Goal: Navigation & Orientation: Find specific page/section

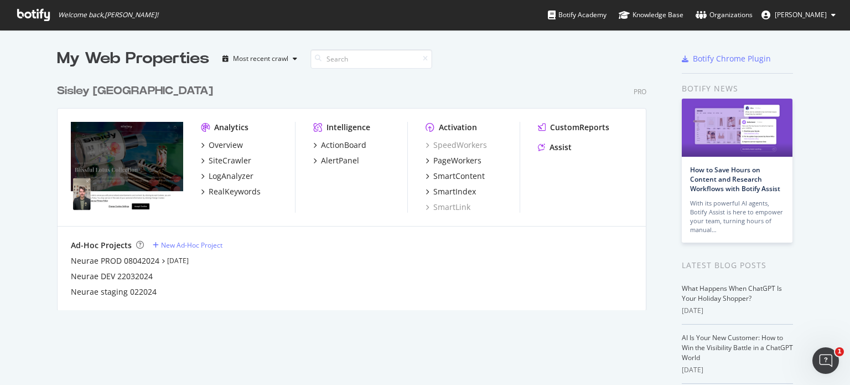
click at [731, 8] on link "Organizations" at bounding box center [724, 15] width 57 height 30
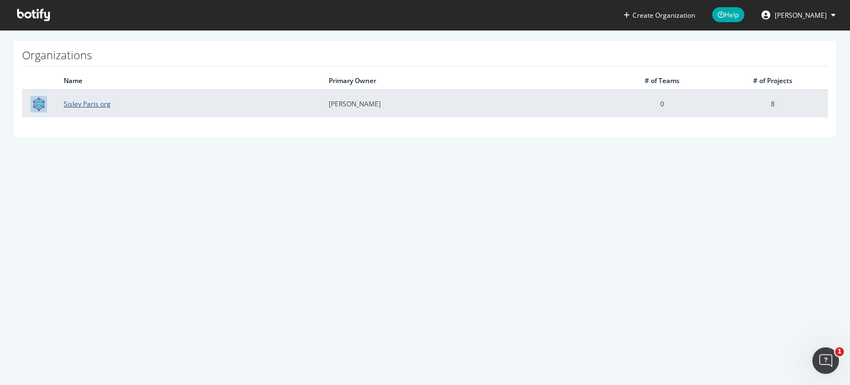
click at [94, 104] on link "Sisley Paris org" at bounding box center [87, 103] width 47 height 9
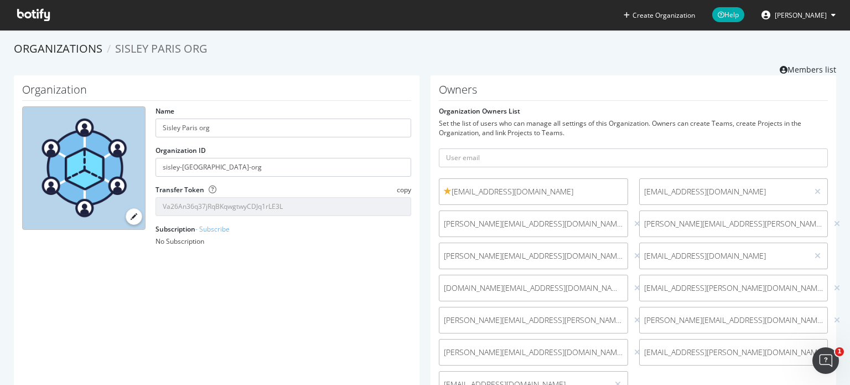
click at [35, 11] on icon at bounding box center [33, 15] width 33 height 12
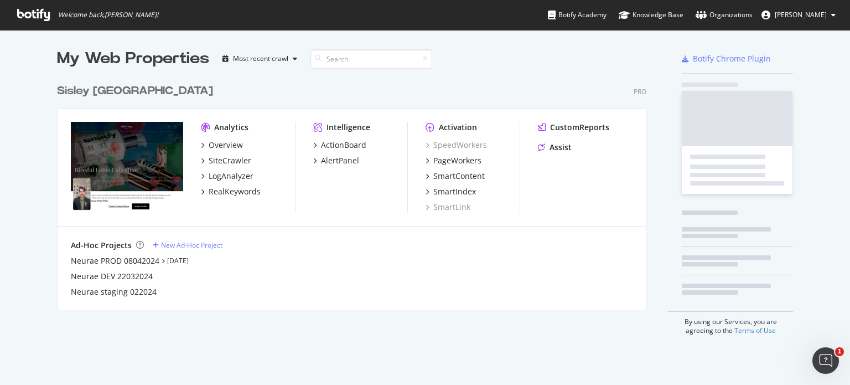
scroll to position [231, 590]
